Goal: Task Accomplishment & Management: Use online tool/utility

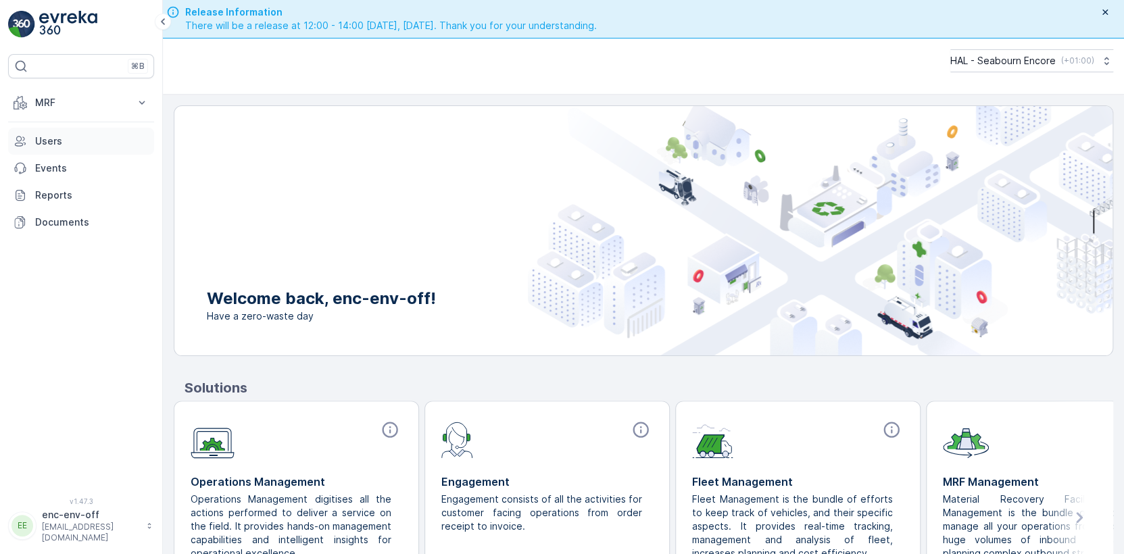
click at [53, 141] on p "Users" at bounding box center [91, 141] width 113 height 14
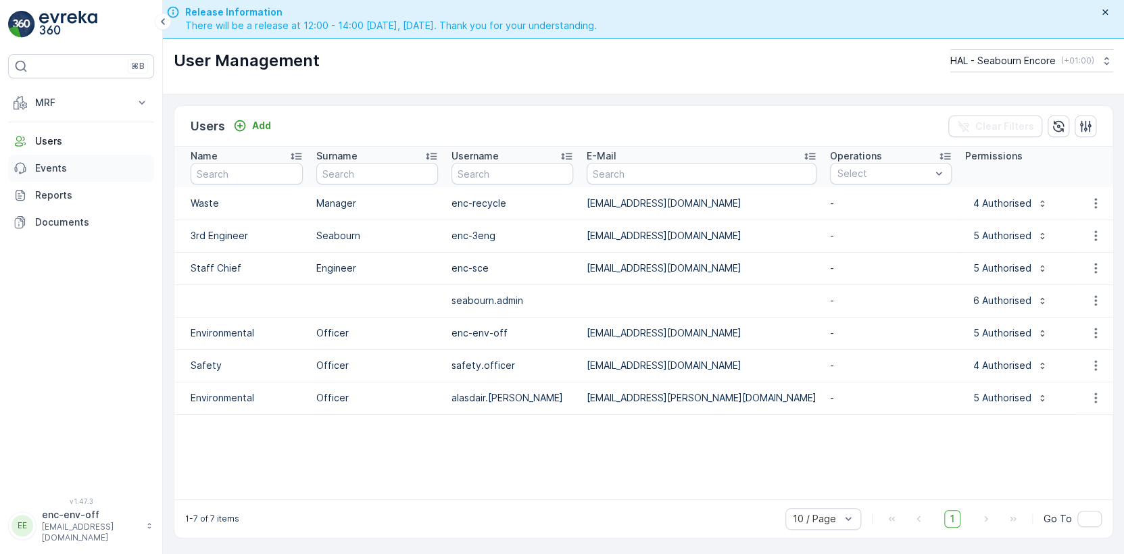
click at [59, 161] on p "Events" at bounding box center [91, 168] width 113 height 14
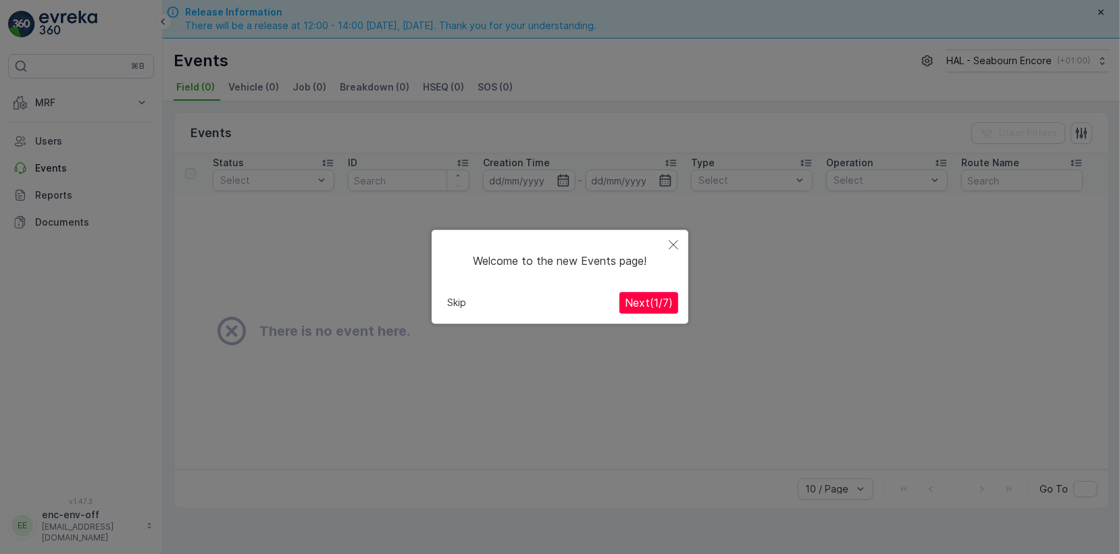
click at [670, 244] on icon "Close" at bounding box center [673, 244] width 9 height 9
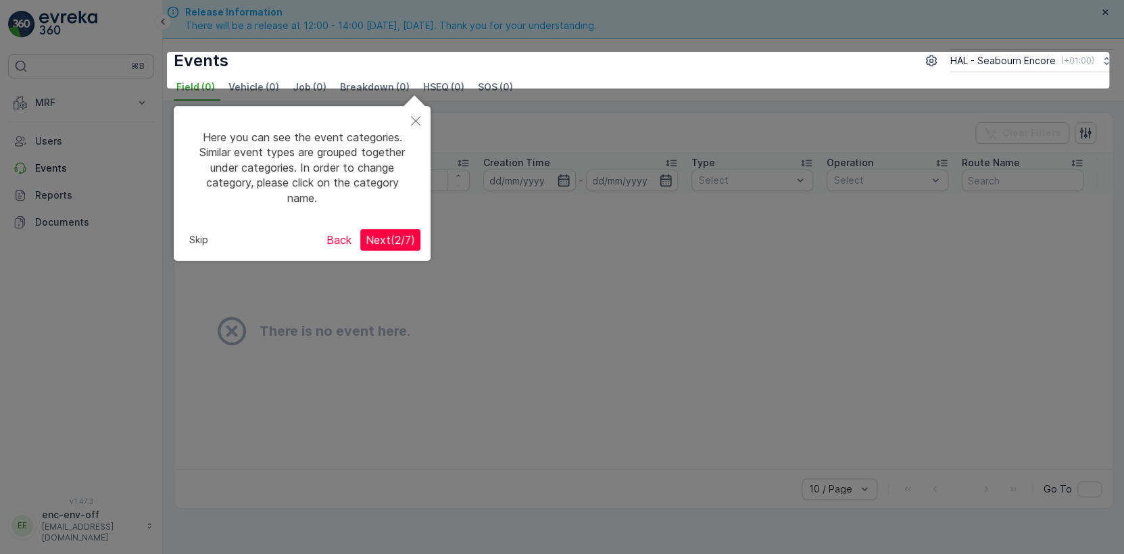
scroll to position [18, 0]
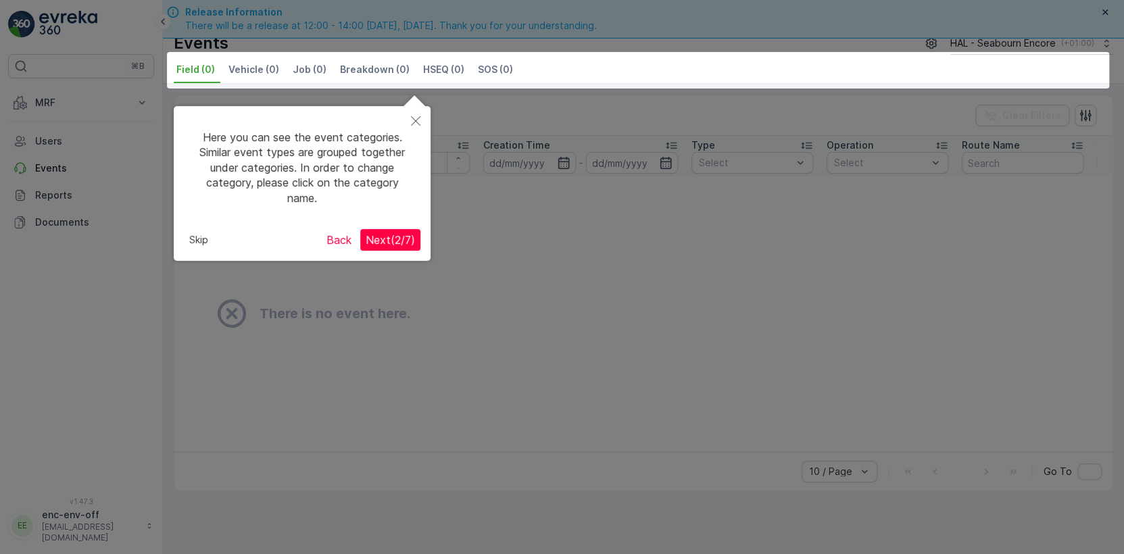
click at [415, 122] on icon "Close" at bounding box center [415, 120] width 9 height 9
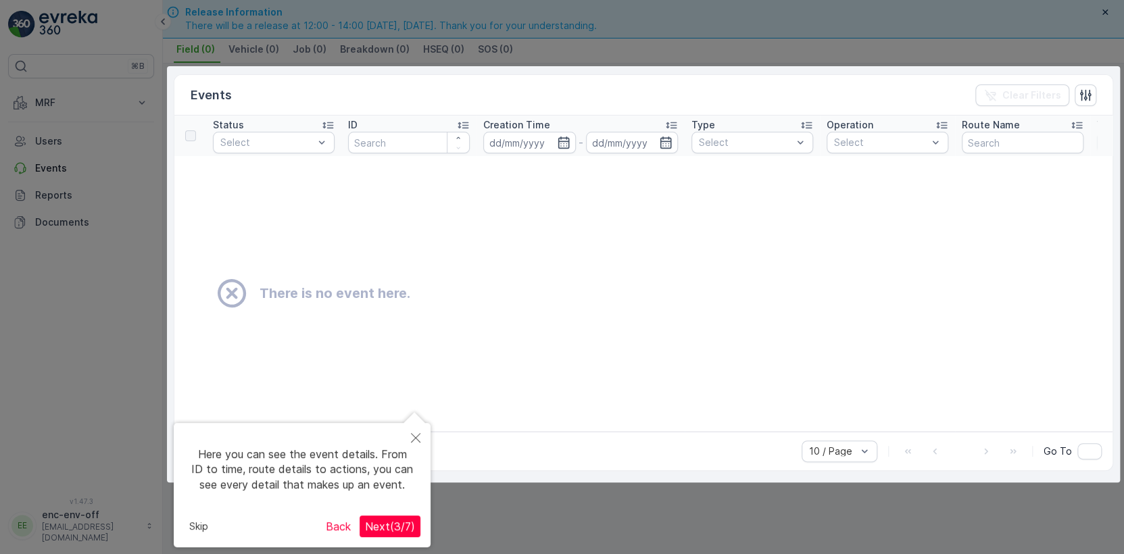
click at [397, 524] on span "Next ( 3 / 7 )" at bounding box center [390, 527] width 50 height 14
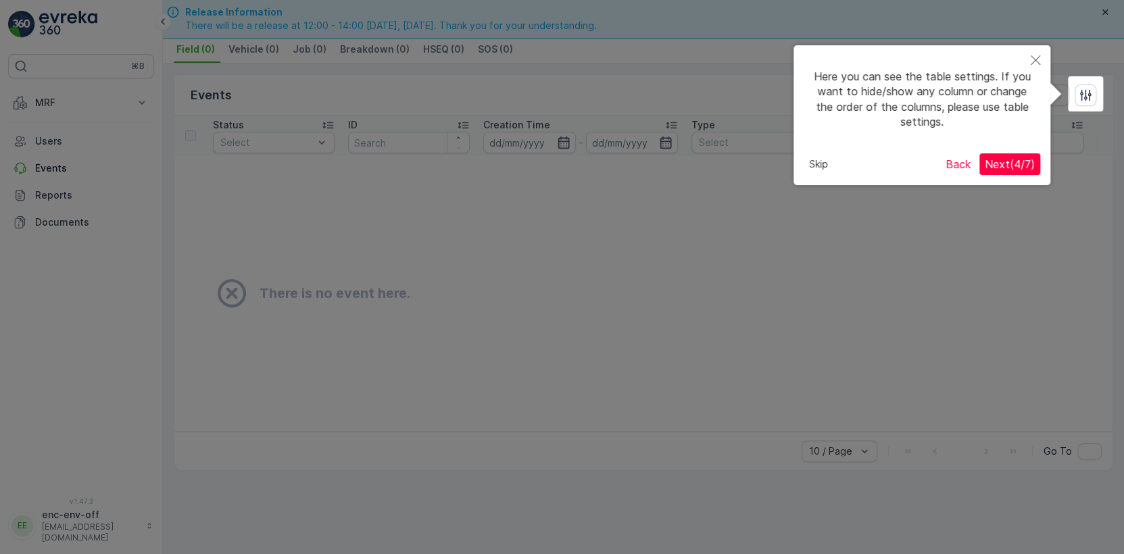
click at [988, 169] on span "Next ( 4 / 7 )" at bounding box center [1009, 164] width 50 height 14
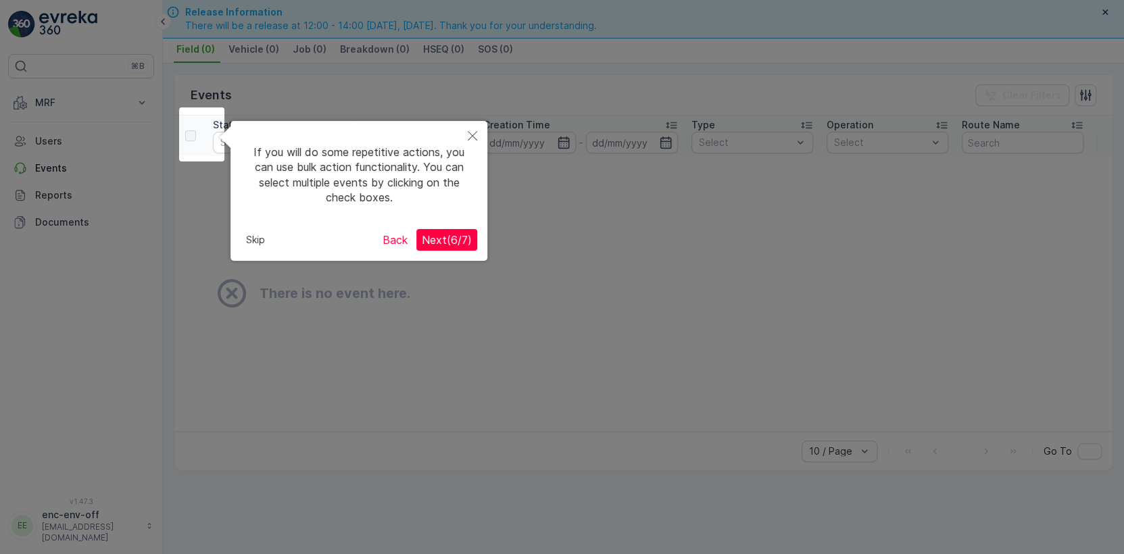
click at [459, 235] on span "Next ( 6 / 7 )" at bounding box center [447, 240] width 50 height 14
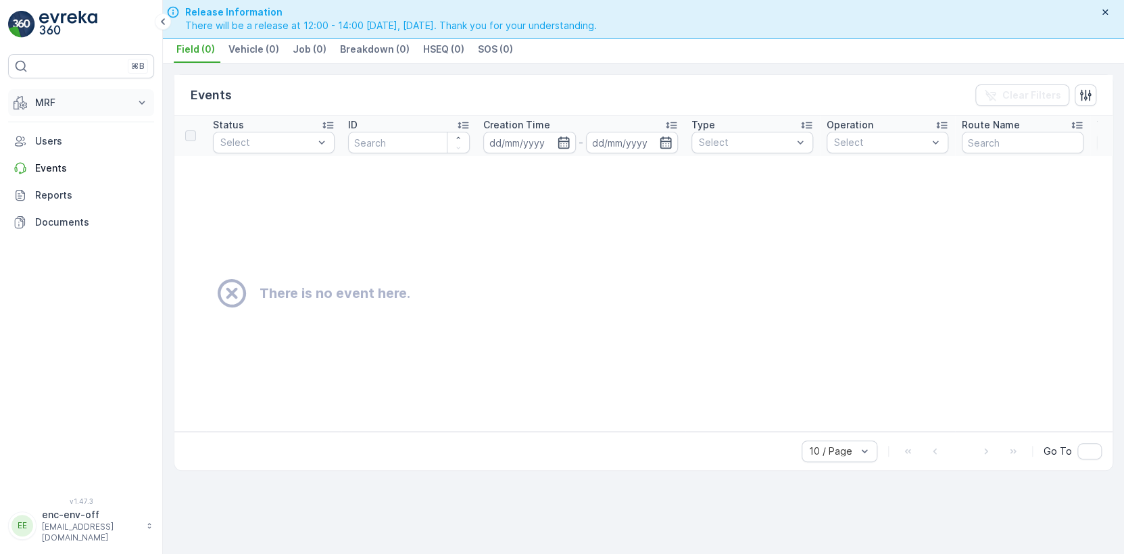
click at [49, 101] on p "MRF" at bounding box center [81, 103] width 92 height 14
click at [76, 143] on p "Outbound" at bounding box center [57, 145] width 46 height 14
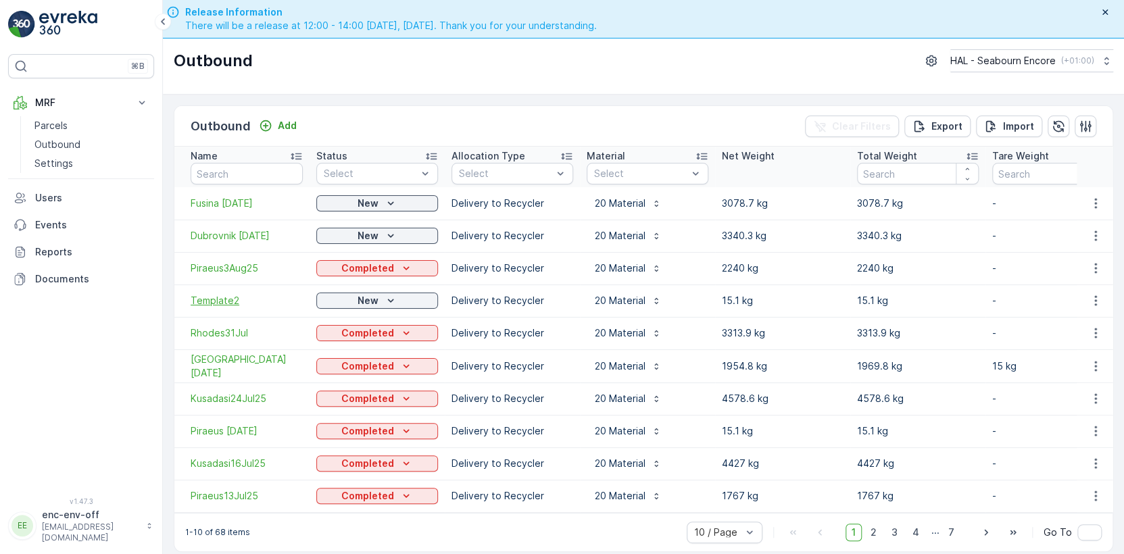
click at [224, 302] on span "Template2" at bounding box center [247, 301] width 112 height 14
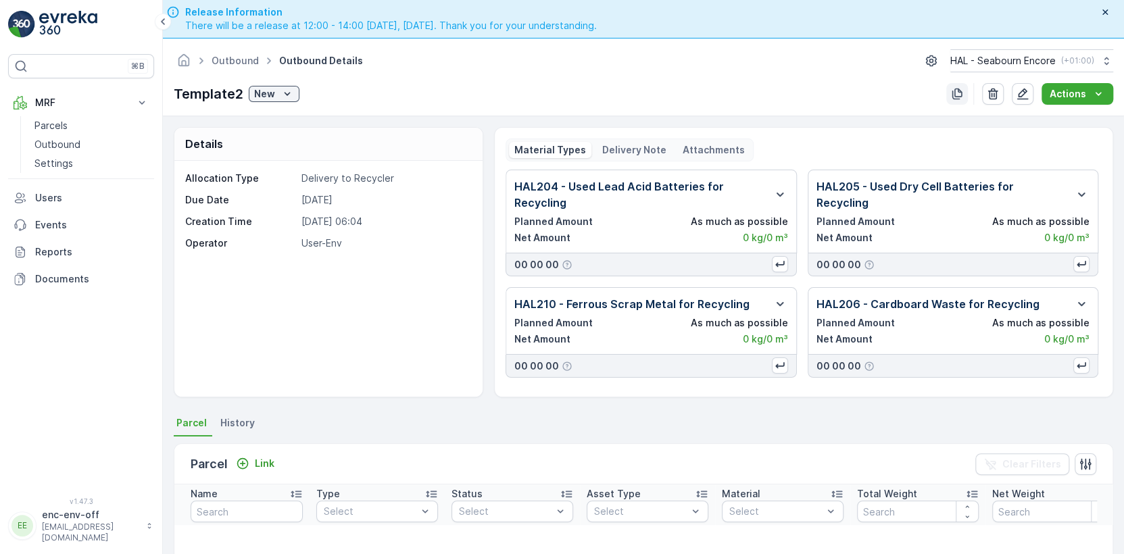
click at [956, 100] on button "button" at bounding box center [957, 94] width 22 height 22
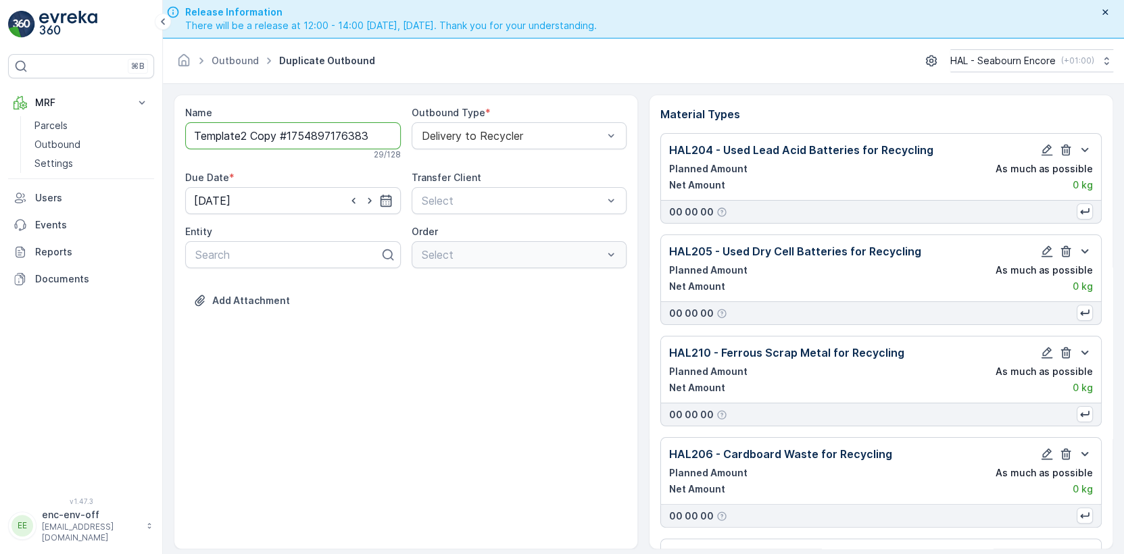
drag, startPoint x: 380, startPoint y: 128, endPoint x: 155, endPoint y: 121, distance: 225.1
click at [155, 121] on div "⌘B MRF Parcels Outbound Settings Users Events Reports Documents v 1.47.3 EE enc…" at bounding box center [562, 277] width 1124 height 554
type input "Corfu [DATE]"
click at [388, 199] on icon "button" at bounding box center [385, 203] width 11 height 12
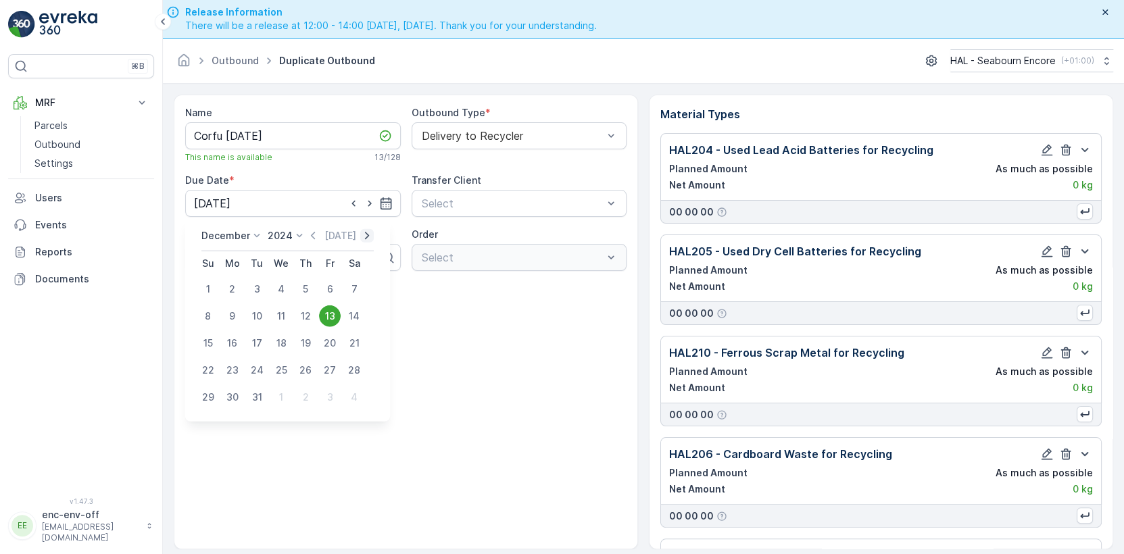
click at [365, 236] on icon "button" at bounding box center [367, 235] width 4 height 7
click at [359, 236] on icon "button" at bounding box center [354, 236] width 14 height 14
click at [359, 236] on icon "button" at bounding box center [358, 236] width 14 height 14
click at [359, 236] on icon "button" at bounding box center [354, 236] width 14 height 14
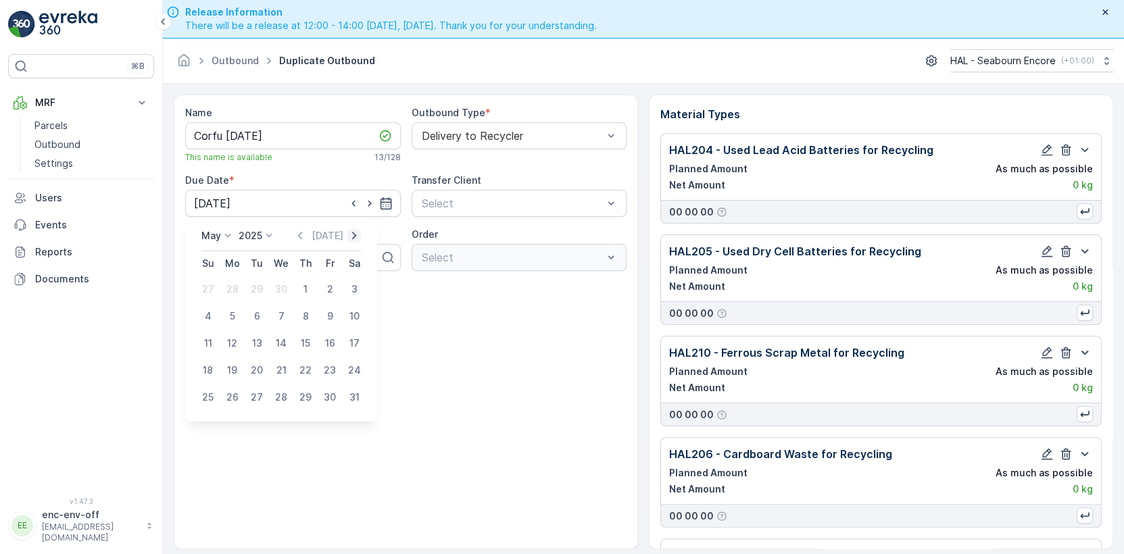
click at [359, 236] on icon "button" at bounding box center [354, 236] width 14 height 14
click at [359, 234] on icon "button" at bounding box center [354, 236] width 14 height 14
click at [231, 395] on div "25" at bounding box center [233, 397] width 22 height 22
type input "[DATE]"
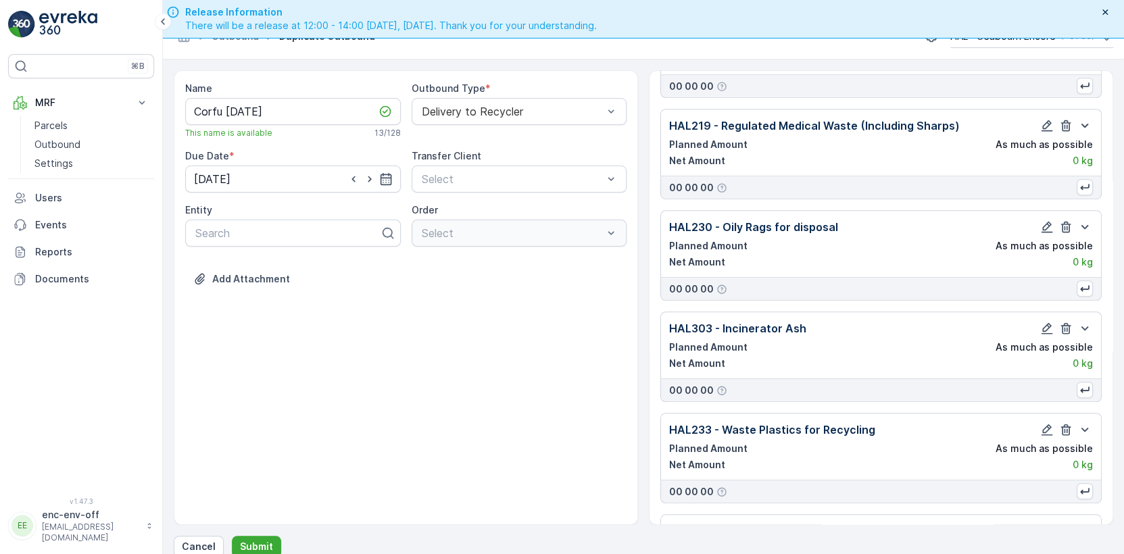
scroll to position [38, 0]
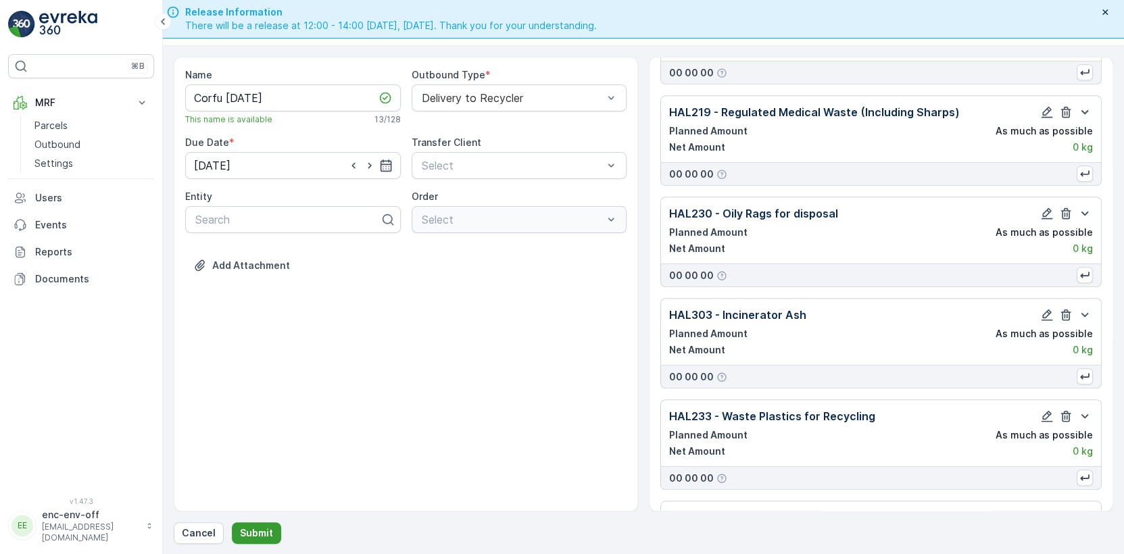
click at [258, 529] on p "Submit" at bounding box center [256, 533] width 33 height 14
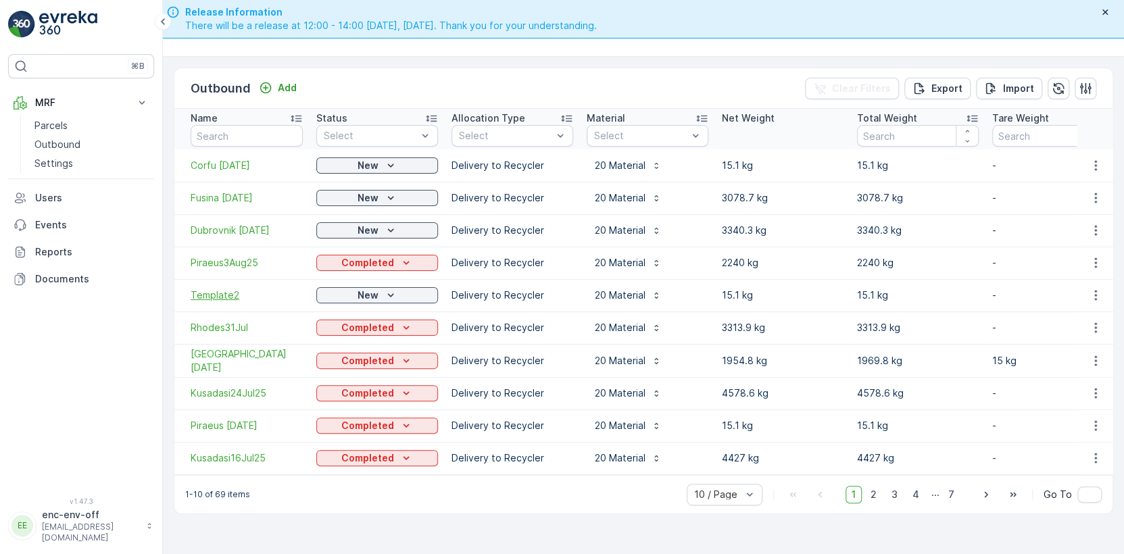
click at [222, 298] on span "Template2" at bounding box center [247, 295] width 112 height 14
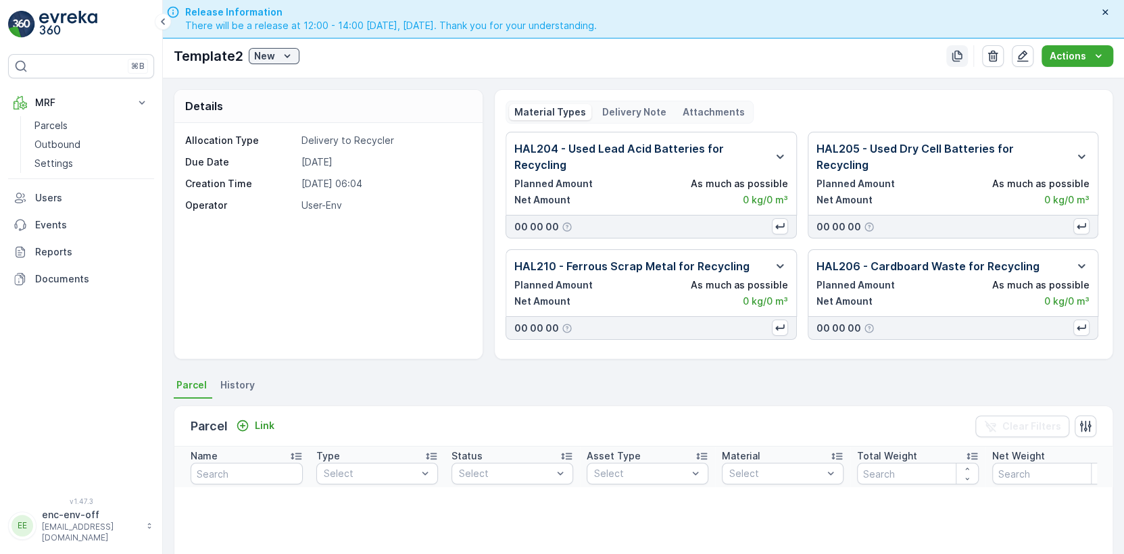
click at [958, 51] on icon "button" at bounding box center [957, 56] width 10 height 11
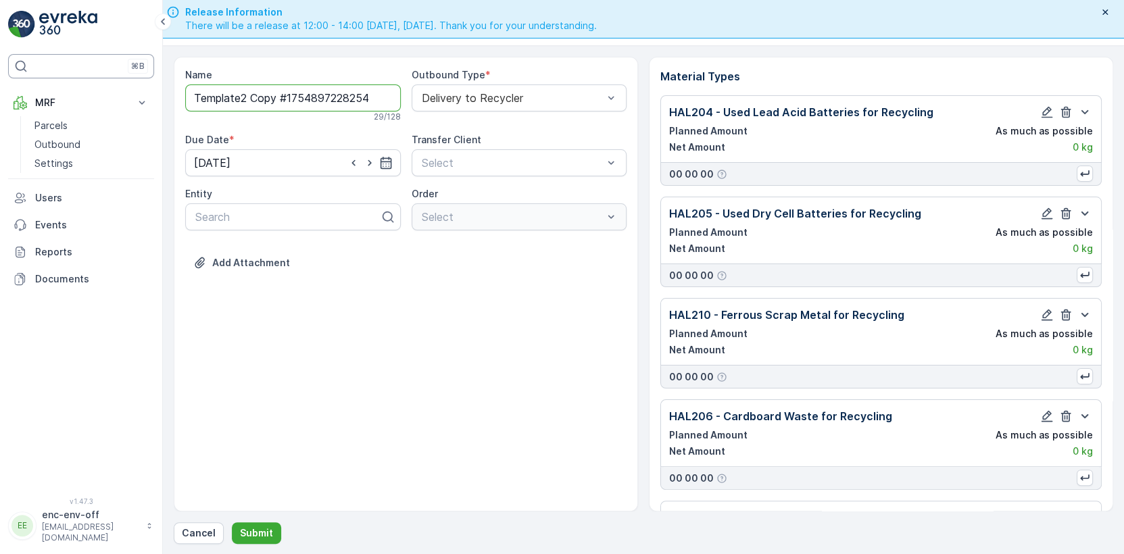
drag, startPoint x: 378, startPoint y: 95, endPoint x: 78, endPoint y: 70, distance: 301.1
click at [83, 72] on div "⌘B MRF Parcels Outbound Settings Users Events Reports Documents v 1.47.3 EE enc…" at bounding box center [562, 277] width 1124 height 554
type input "Piraeus17Aug25"
click at [387, 161] on icon "button" at bounding box center [386, 166] width 14 height 14
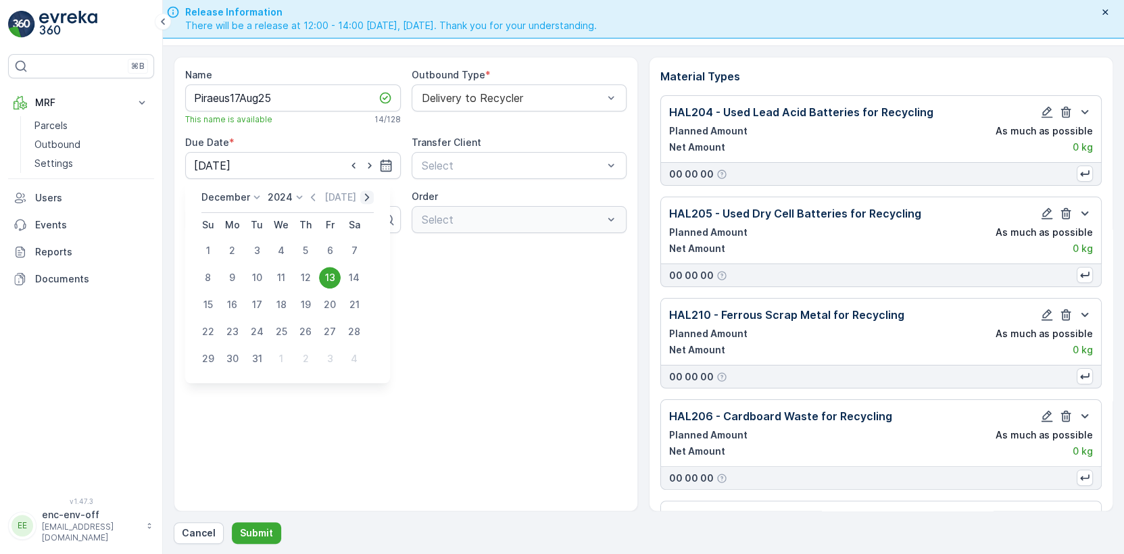
click at [360, 193] on icon "button" at bounding box center [367, 198] width 14 height 14
click at [360, 193] on icon "button" at bounding box center [354, 198] width 14 height 14
click at [360, 193] on icon "button" at bounding box center [358, 198] width 14 height 14
click at [361, 193] on div "[DATE] [DATE] Su Mo Tu We Th Fr Sa 23 24 25 26 27 28 1 2 3 4 5 6 7 8 9 10 11 12…" at bounding box center [281, 295] width 170 height 209
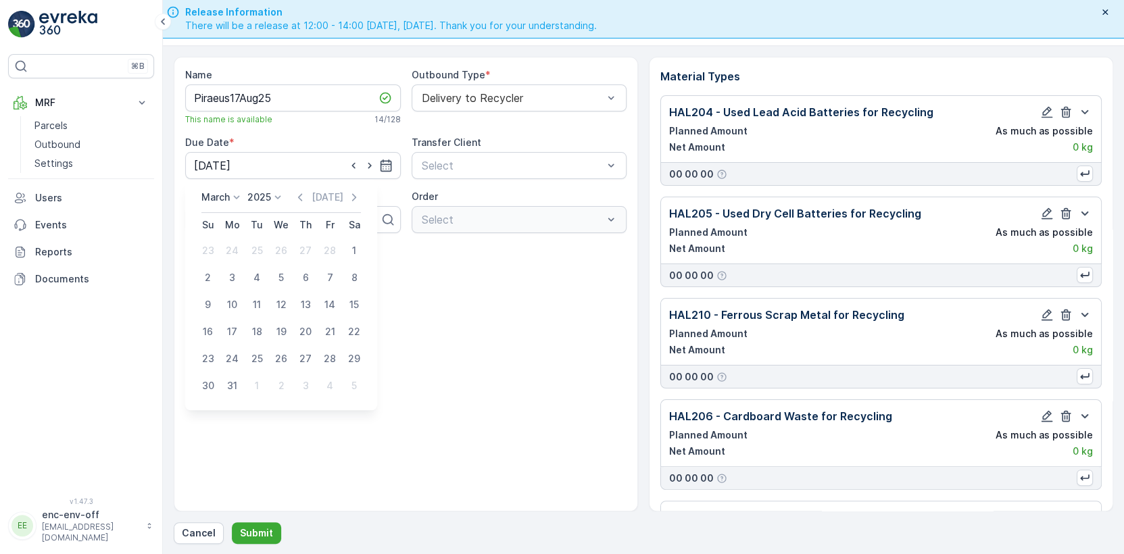
click at [361, 193] on div "[DATE] [DATE] Su Mo Tu We Th Fr Sa 23 24 25 26 27 28 1 2 3 4 5 6 7 8 9 10 11 12…" at bounding box center [281, 295] width 170 height 209
click at [350, 197] on icon "button" at bounding box center [354, 198] width 14 height 14
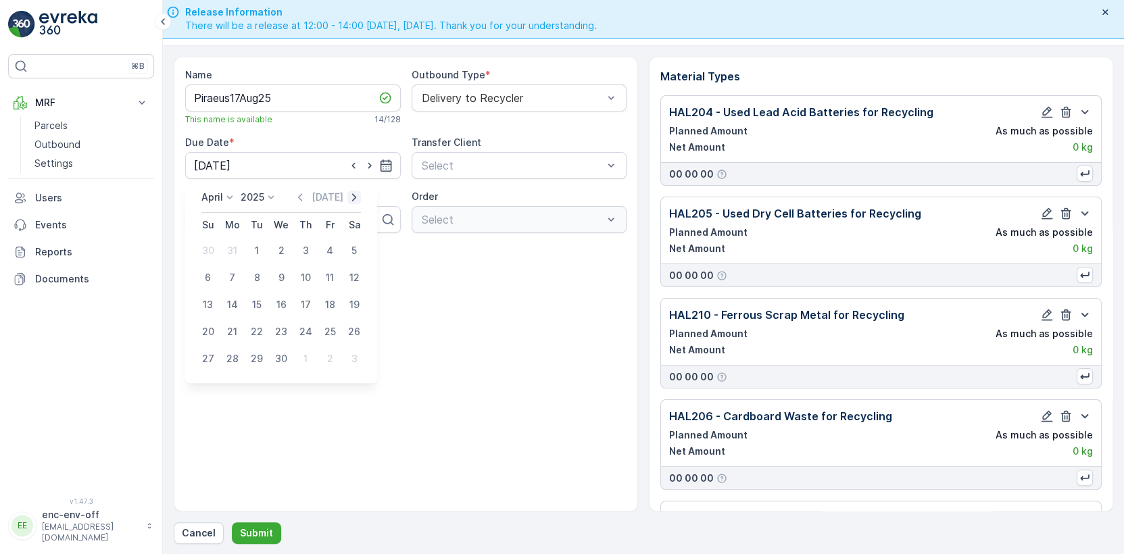
click at [350, 198] on icon "button" at bounding box center [354, 198] width 14 height 14
click at [351, 198] on icon "button" at bounding box center [354, 198] width 14 height 14
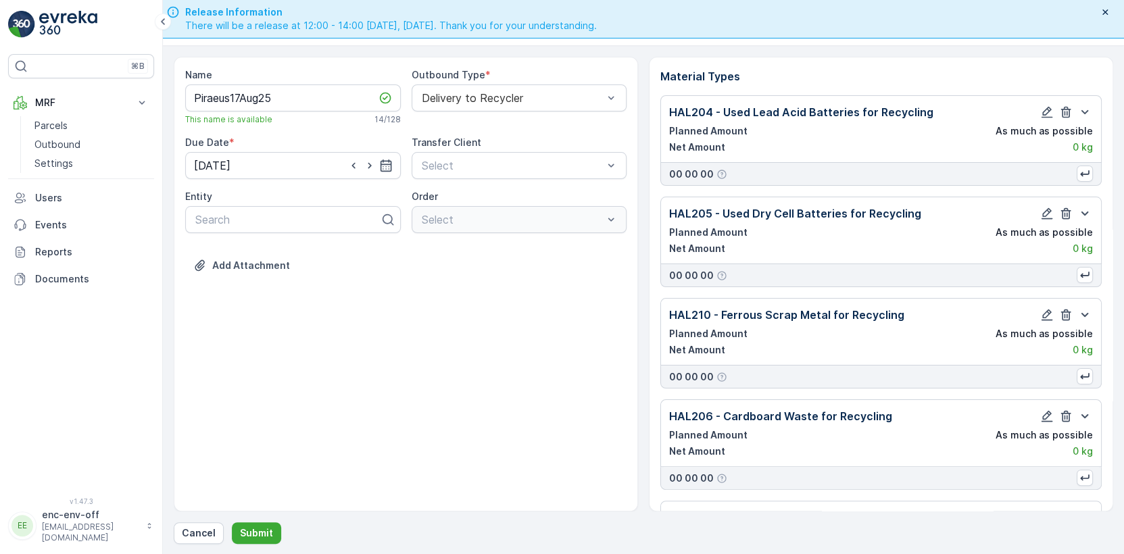
click at [451, 318] on div "Name Piraeus17Aug25 This name is available 14 / 128 Outbound Type * Delivery to…" at bounding box center [406, 284] width 464 height 455
click at [384, 161] on icon "button" at bounding box center [386, 166] width 14 height 14
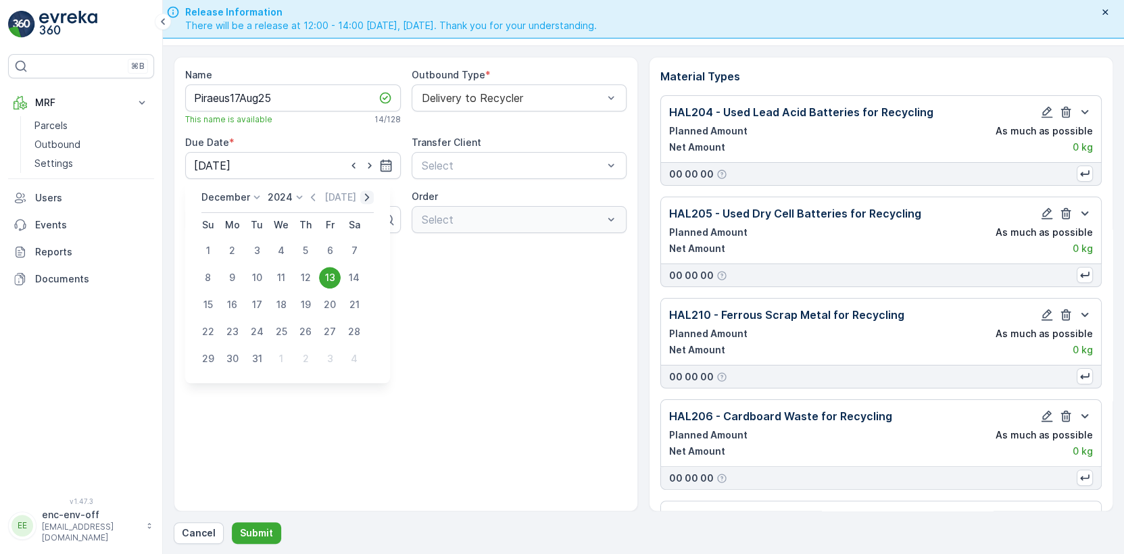
click at [360, 199] on icon "button" at bounding box center [367, 198] width 14 height 14
click at [357, 199] on icon "button" at bounding box center [354, 198] width 14 height 14
click at [357, 199] on icon "button" at bounding box center [358, 198] width 14 height 14
click at [357, 199] on icon "button" at bounding box center [354, 198] width 14 height 14
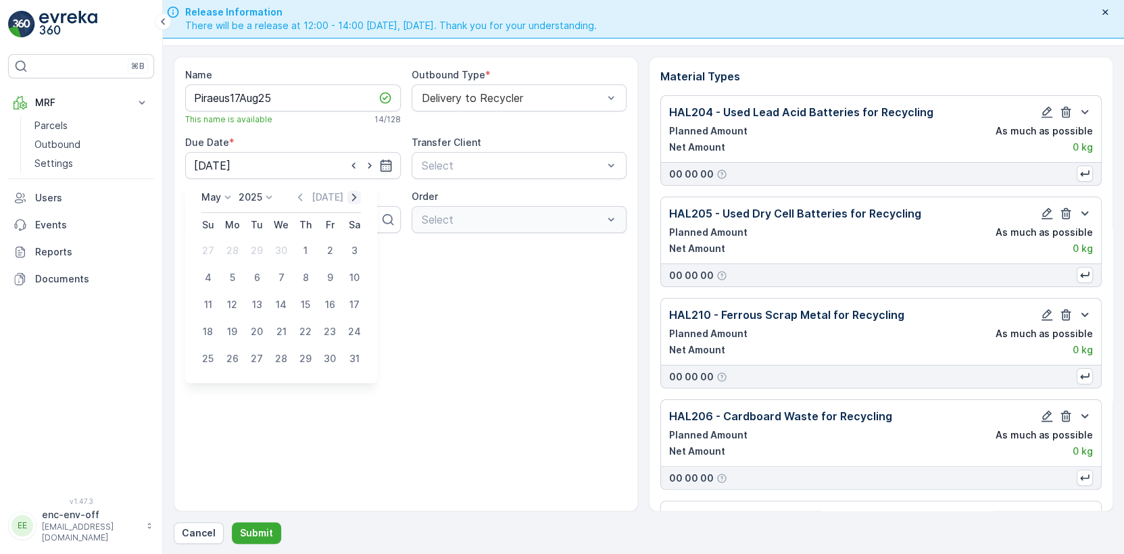
click at [357, 199] on icon "button" at bounding box center [354, 198] width 14 height 14
click at [210, 328] on div "17" at bounding box center [208, 332] width 22 height 22
type input "[DATE]"
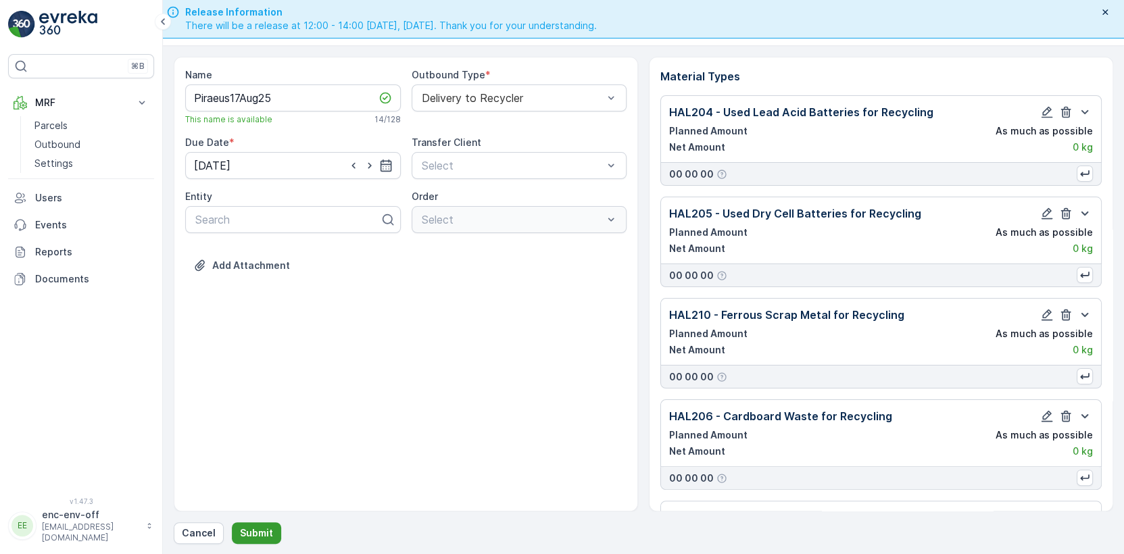
click at [246, 526] on p "Submit" at bounding box center [256, 533] width 33 height 14
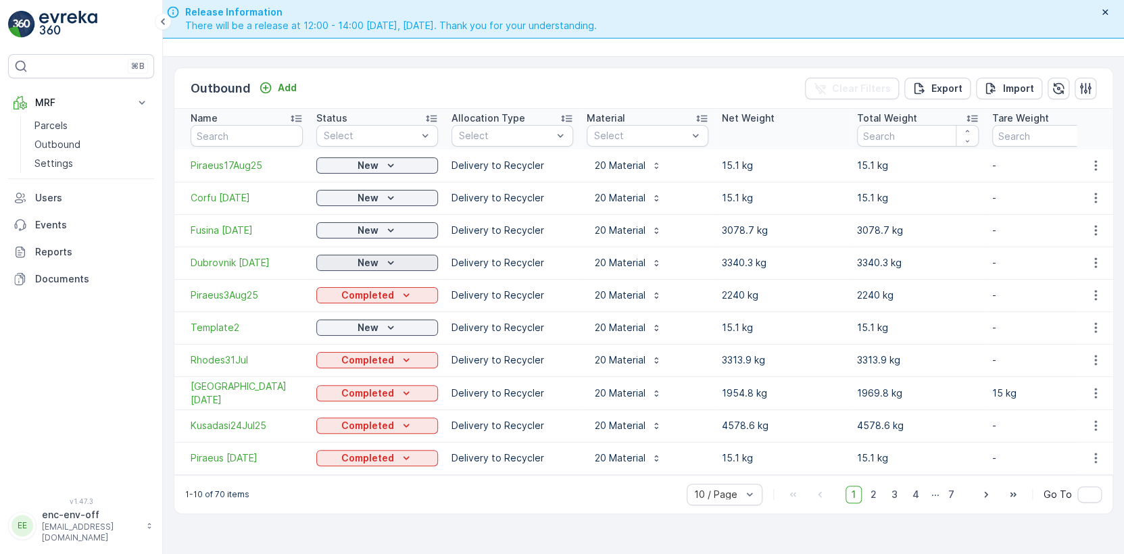
click at [413, 263] on div "New" at bounding box center [377, 263] width 111 height 14
click at [332, 301] on span "Completed" at bounding box center [349, 302] width 51 height 14
click at [391, 230] on icon "New" at bounding box center [391, 231] width 14 height 14
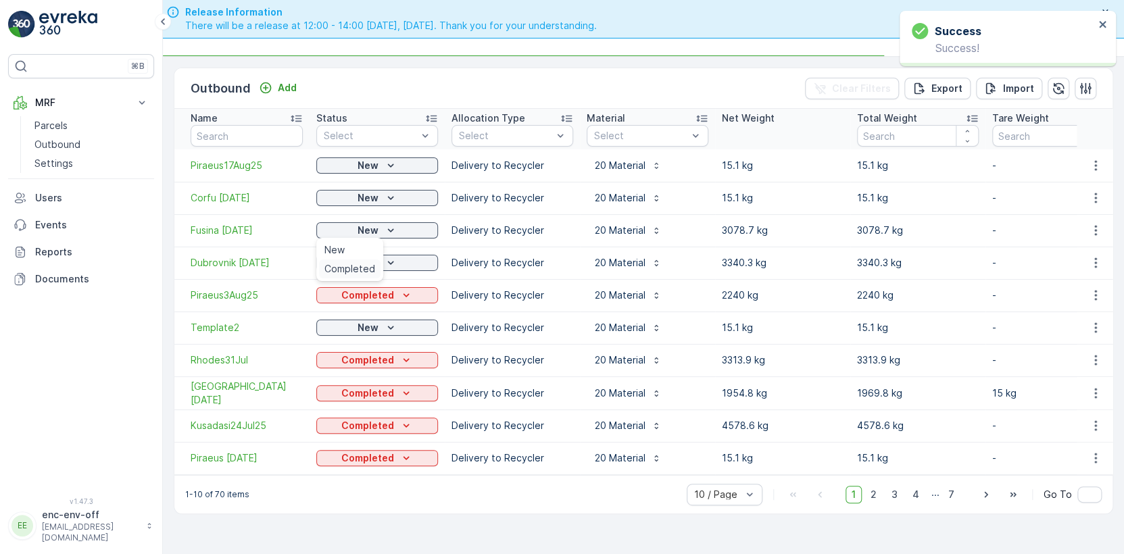
click at [357, 270] on span "Completed" at bounding box center [349, 269] width 51 height 14
